Goal: Find specific page/section: Locate a particular part of the current website

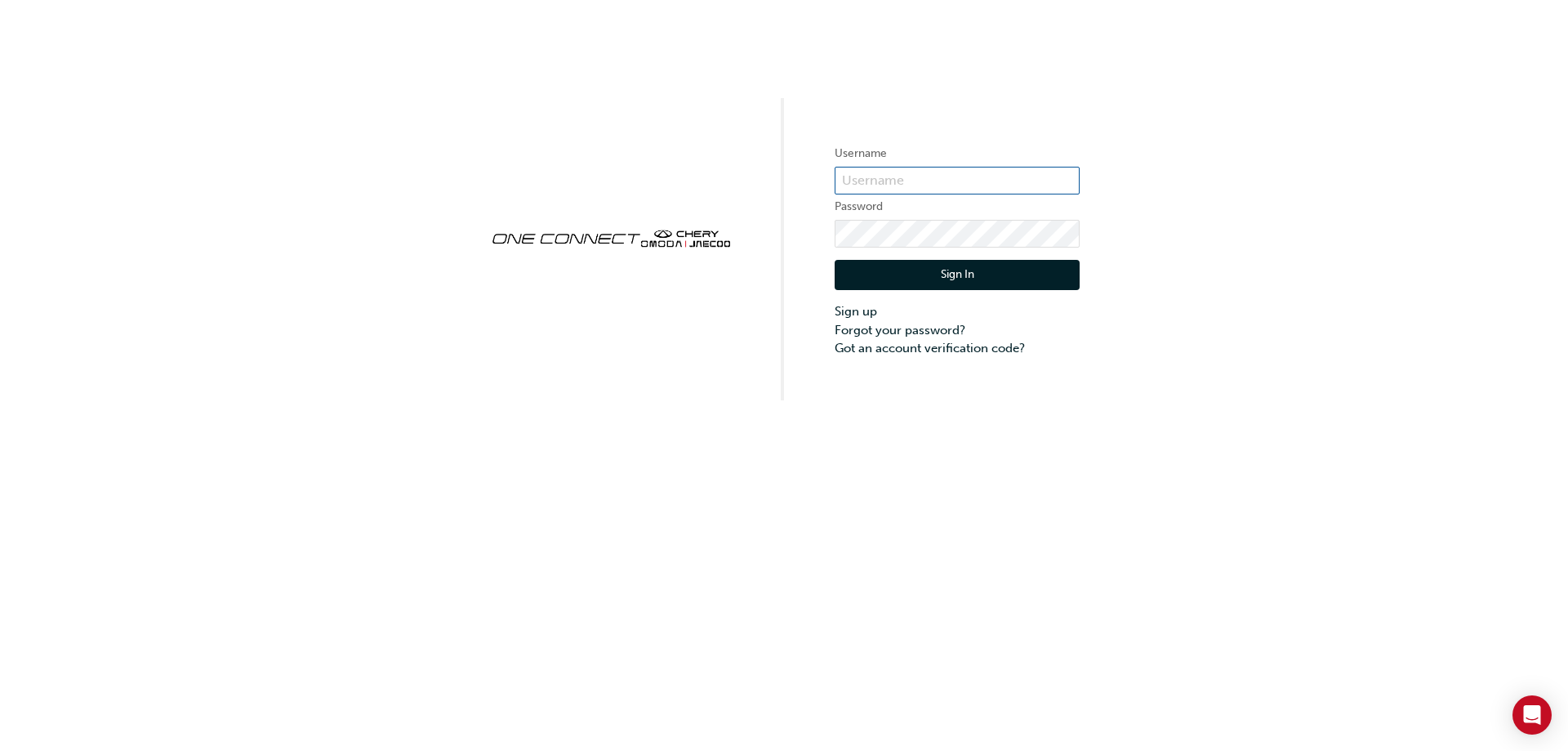
type input "CHAU0724"
click at [991, 271] on button "Sign In" at bounding box center [957, 275] width 245 height 31
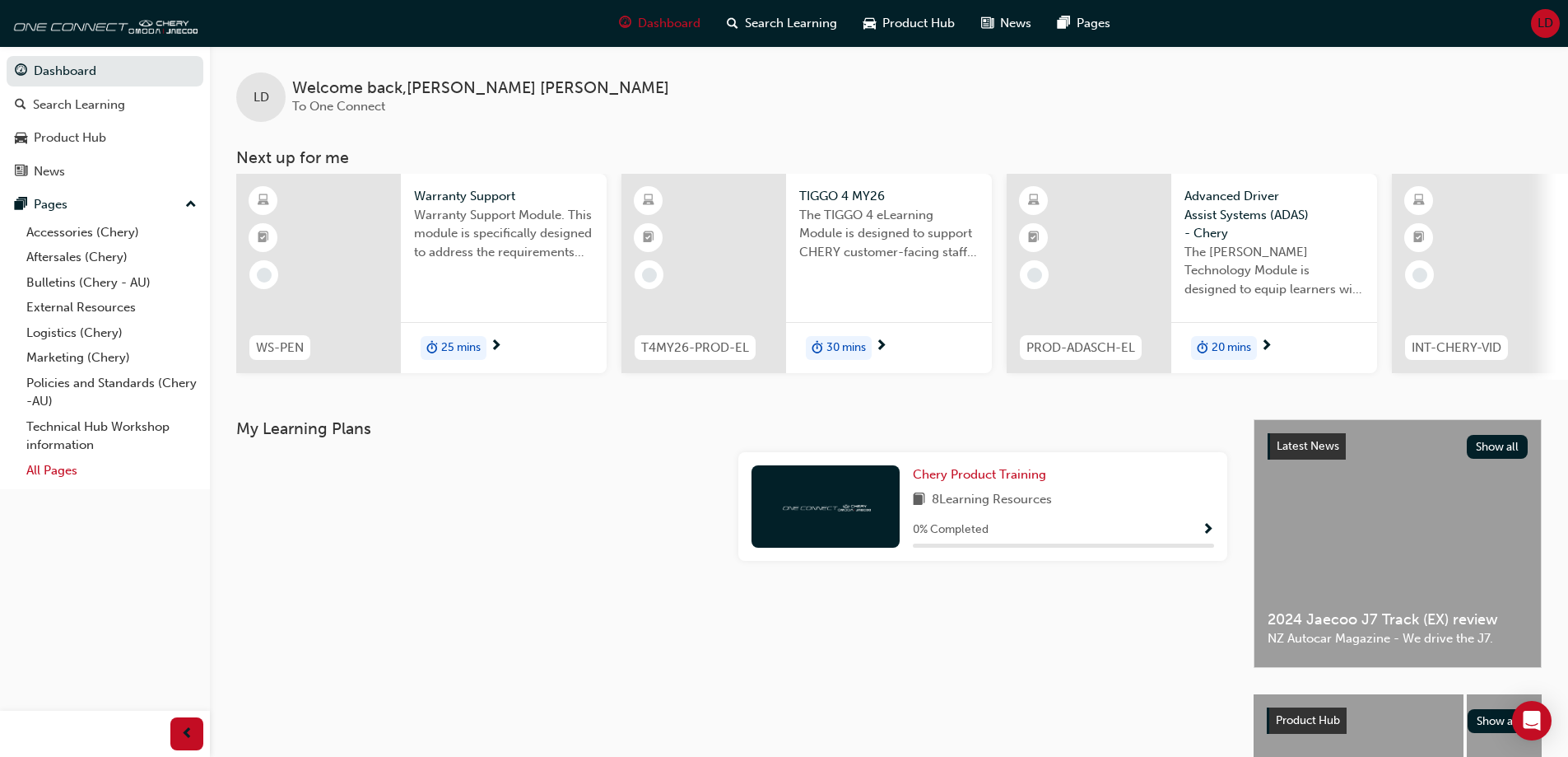
click at [75, 469] on link "All Pages" at bounding box center [111, 471] width 184 height 26
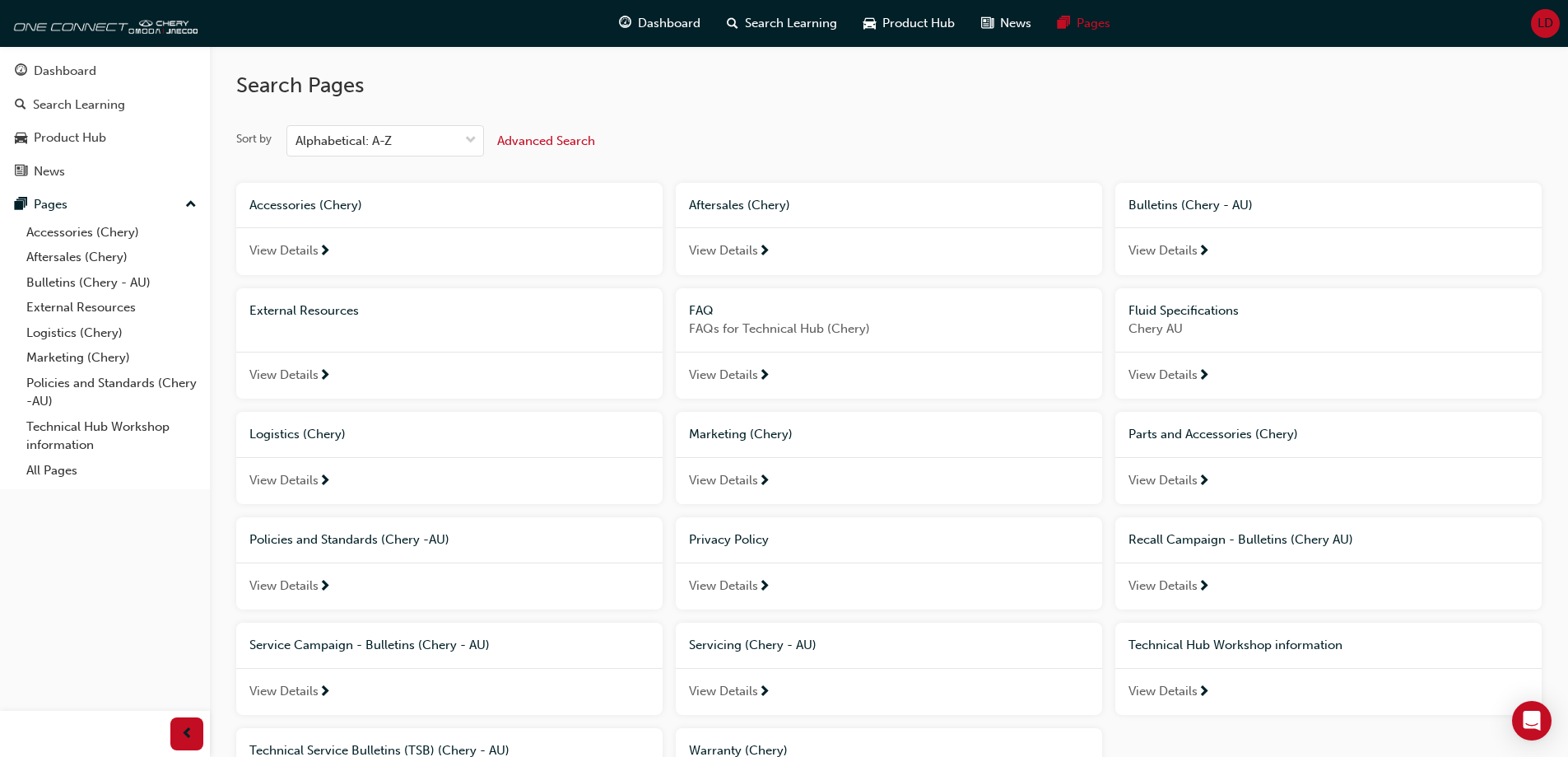
scroll to position [170, 0]
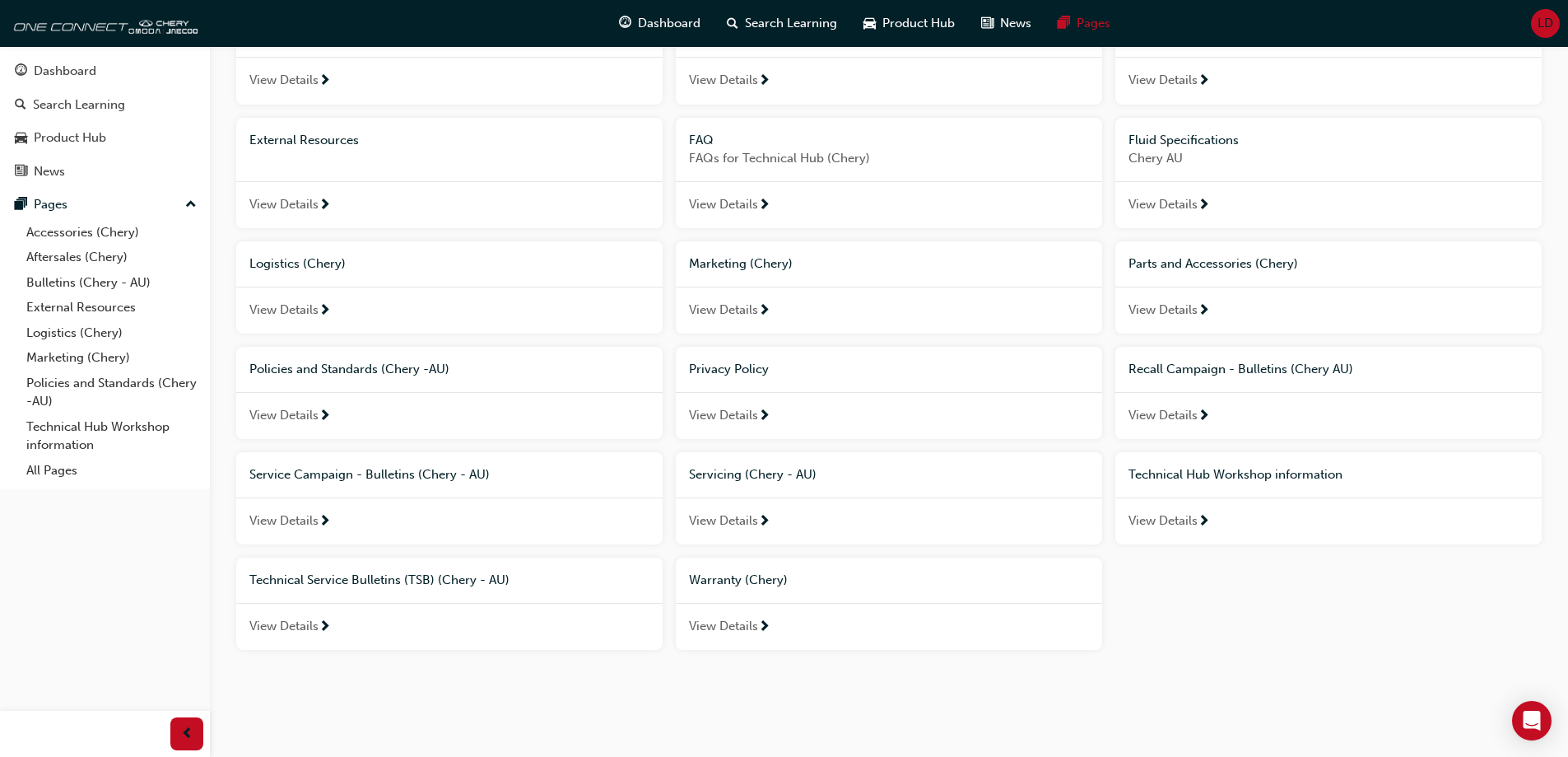
click at [803, 633] on div "View Details" at bounding box center [890, 626] width 427 height 48
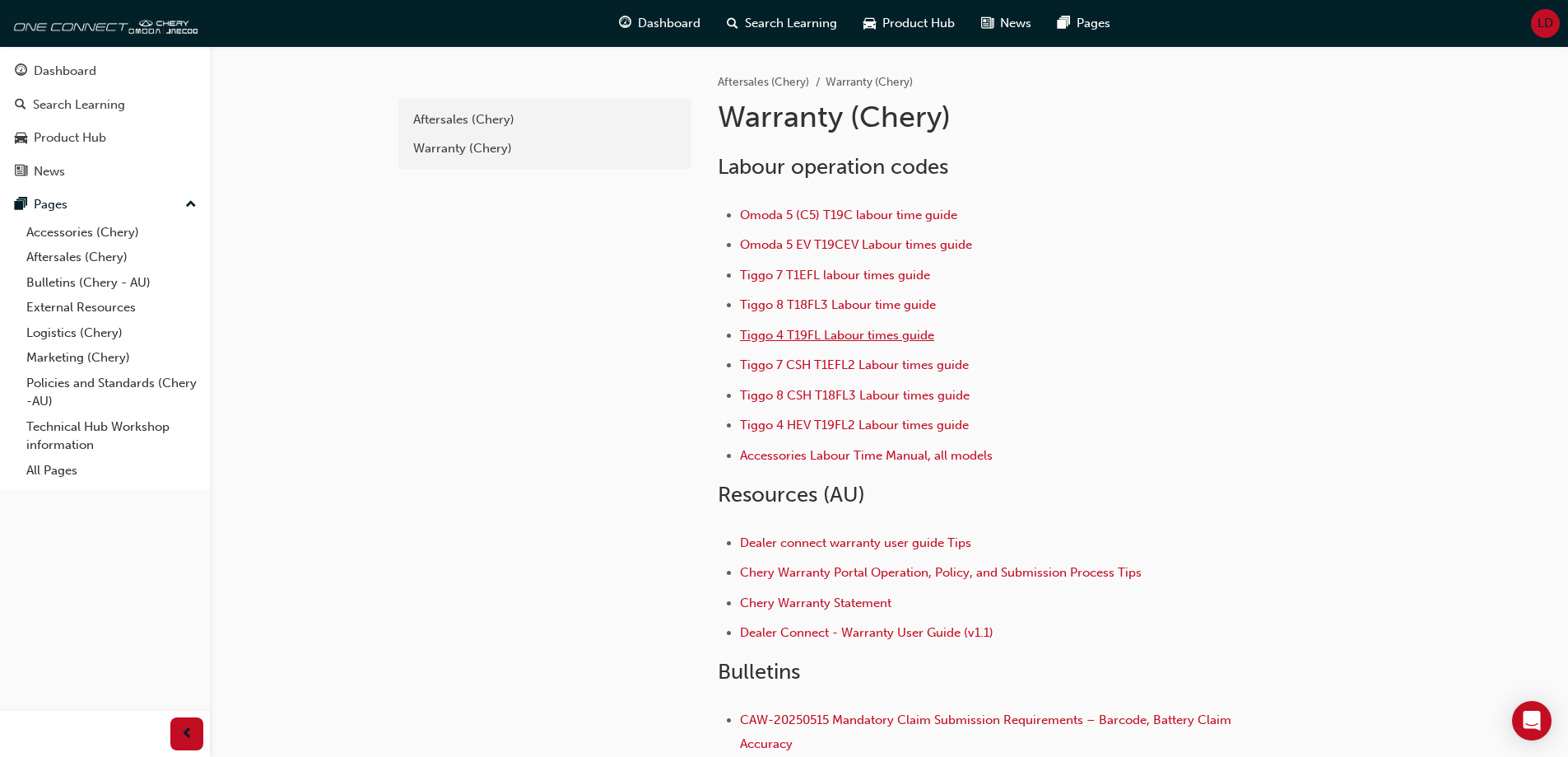
click at [803, 327] on span "Tiggo 4 T19FL Labour times guide" at bounding box center [838, 334] width 195 height 15
